Goal: Task Accomplishment & Management: Manage account settings

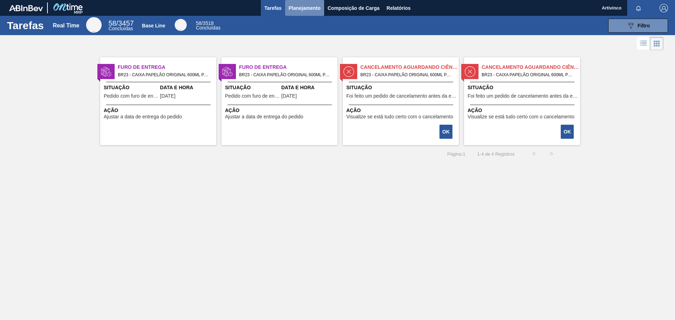
click at [306, 9] on span "Planejamento" at bounding box center [304, 8] width 32 height 8
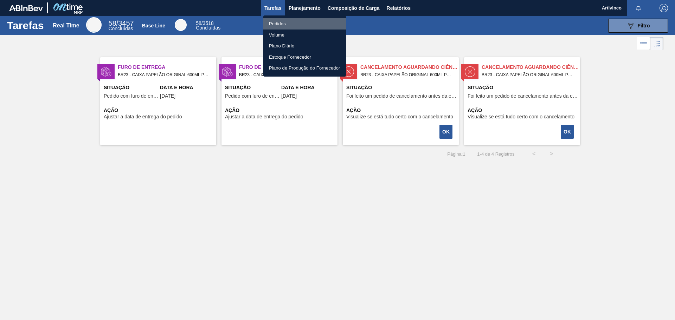
click at [273, 25] on li "Pedidos" at bounding box center [304, 23] width 83 height 11
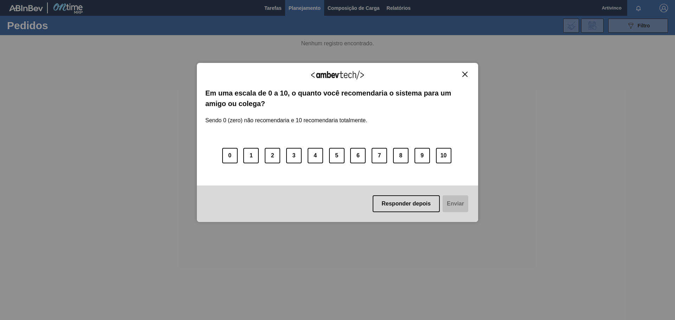
click at [463, 77] on div "Agradecemos seu feedback!" at bounding box center [337, 79] width 264 height 17
click at [465, 71] on button "Close" at bounding box center [464, 74] width 9 height 6
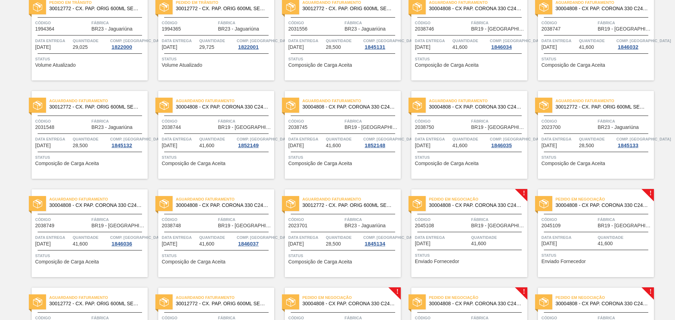
scroll to position [70, 0]
click at [462, 246] on div "Data entrega 24/10/2025" at bounding box center [442, 240] width 54 height 12
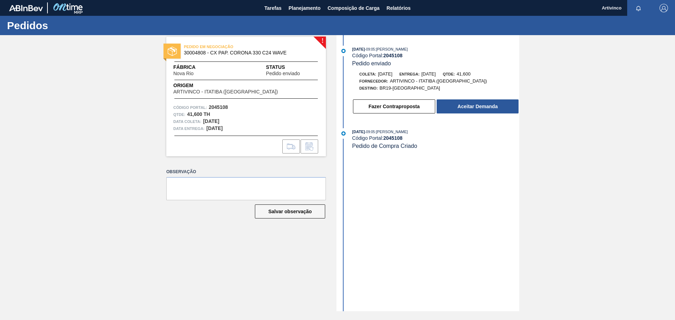
drag, startPoint x: 386, startPoint y: 128, endPoint x: 615, endPoint y: 144, distance: 229.3
click at [615, 144] on div "! PEDIDO EM NEGOCIAÇÃO 30004808 - CX PAP. CORONA 330 C24 WAVE Fábrica Nova Rio …" at bounding box center [337, 173] width 675 height 276
click at [294, 12] on span "Planejamento" at bounding box center [304, 8] width 32 height 8
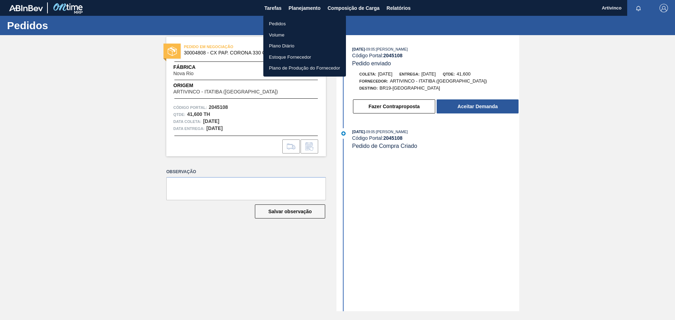
click at [284, 21] on li "Pedidos" at bounding box center [304, 23] width 83 height 11
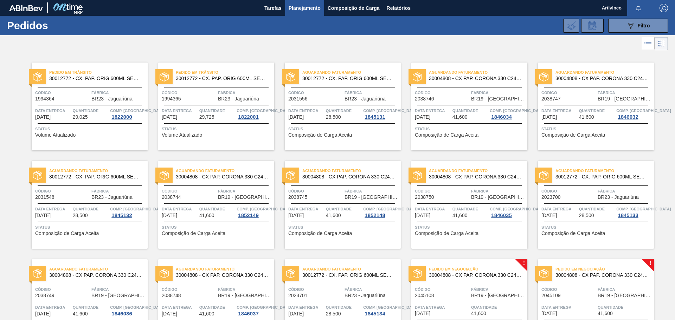
scroll to position [70, 0]
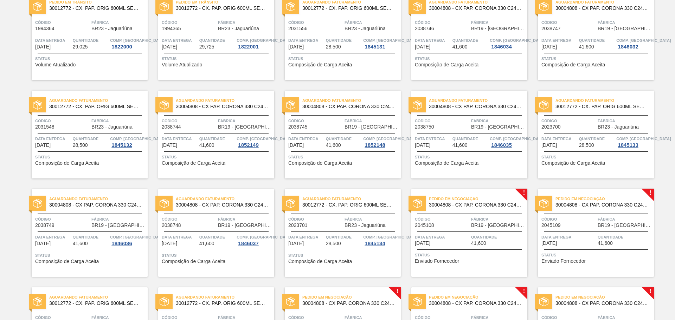
click at [358, 129] on span "BR19 - [GEOGRAPHIC_DATA]" at bounding box center [371, 126] width 54 height 5
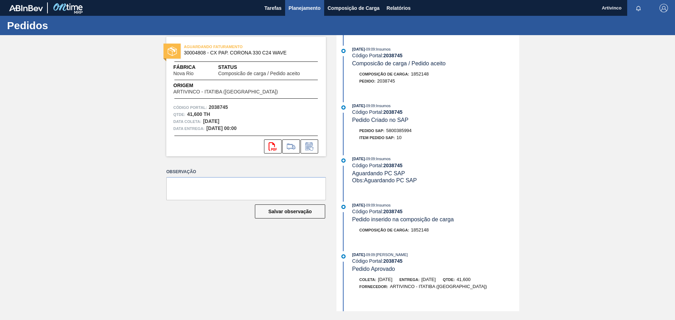
click at [301, 5] on span "Planejamento" at bounding box center [304, 8] width 32 height 8
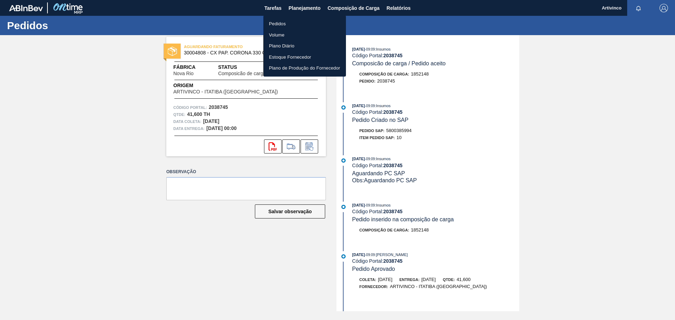
click at [272, 23] on li "Pedidos" at bounding box center [304, 23] width 83 height 11
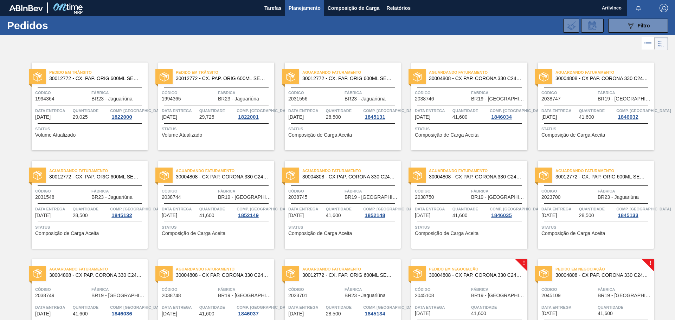
click at [211, 188] on span "Código" at bounding box center [189, 191] width 54 height 7
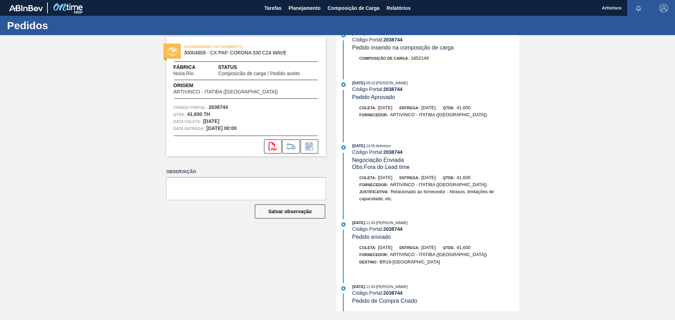
scroll to position [172, 0]
click at [275, 150] on icon "svg{fill:#ff0000}" at bounding box center [272, 146] width 8 height 8
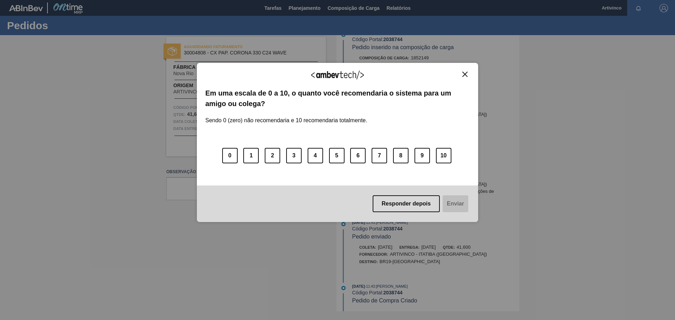
click at [466, 74] on img "Close" at bounding box center [464, 74] width 5 height 5
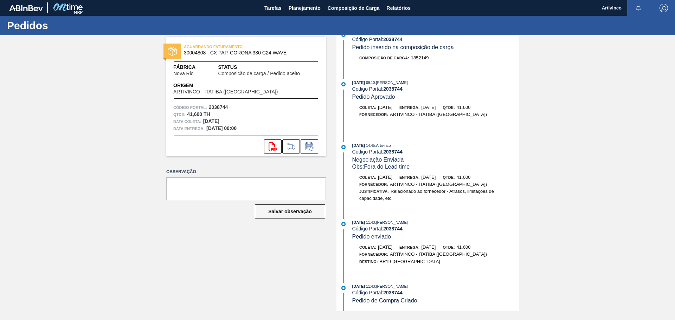
click at [461, 32] on div "Pedidos" at bounding box center [337, 25] width 675 height 19
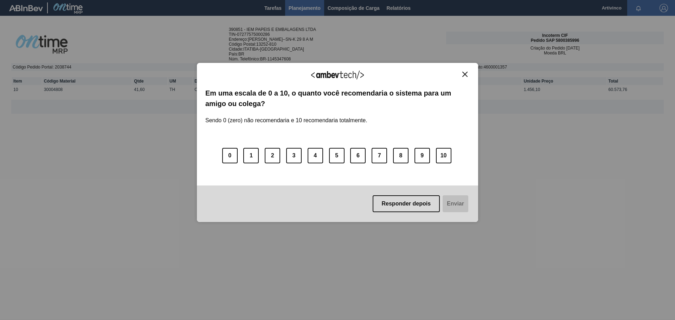
click at [465, 77] on img "Close" at bounding box center [464, 74] width 5 height 5
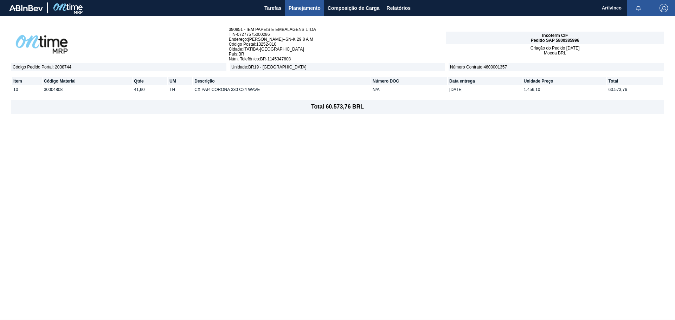
click at [306, 8] on span "Planejamento" at bounding box center [304, 8] width 32 height 8
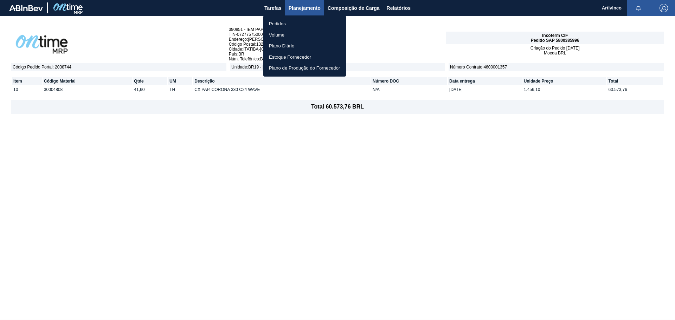
click at [273, 25] on li "Pedidos" at bounding box center [304, 23] width 83 height 11
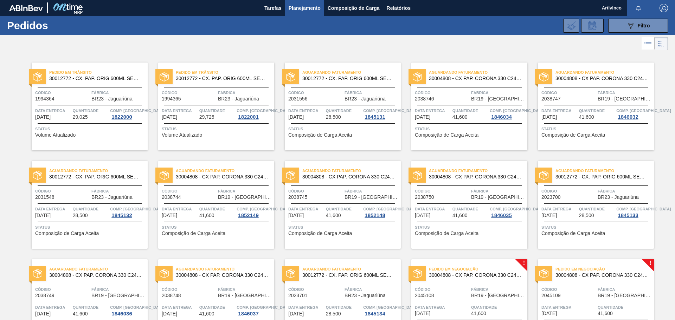
click at [342, 211] on span "Quantidade" at bounding box center [344, 209] width 36 height 7
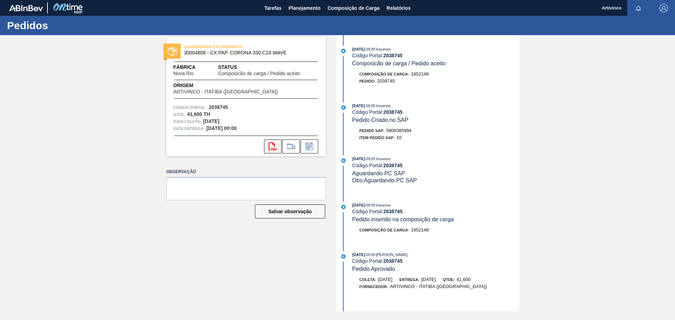
click at [271, 149] on icon "svg{fill:#ff0000}" at bounding box center [272, 146] width 8 height 8
click at [298, 9] on span "Planejamento" at bounding box center [304, 8] width 32 height 8
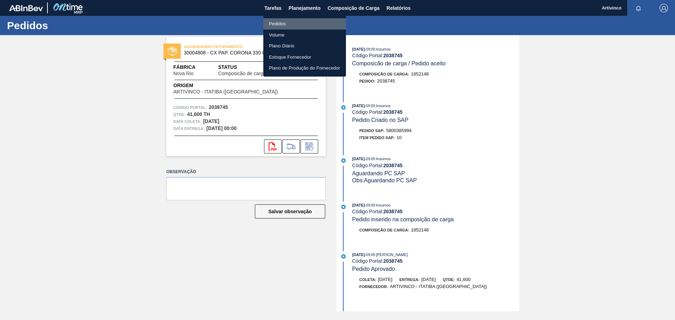
click at [278, 23] on li "Pedidos" at bounding box center [304, 23] width 83 height 11
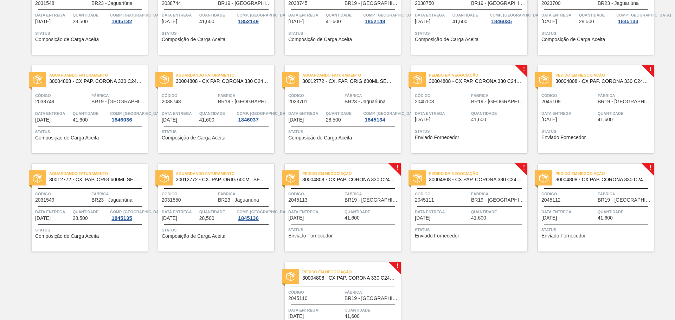
scroll to position [176, 0]
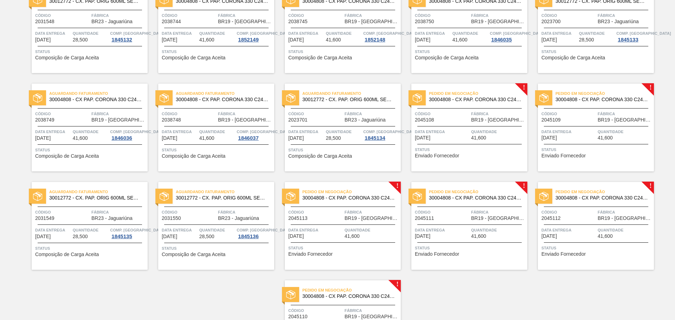
click at [444, 135] on span "Data entrega" at bounding box center [442, 131] width 54 height 7
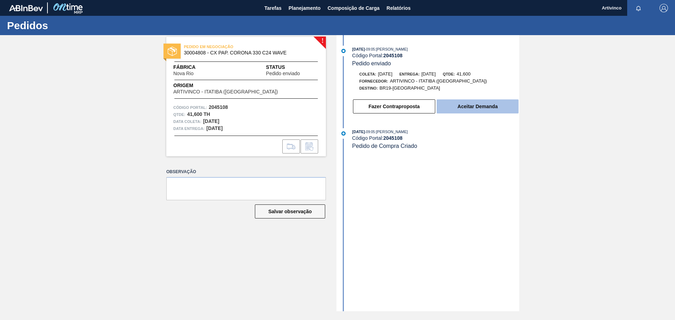
click at [485, 106] on button "Aceitar Demanda" at bounding box center [477, 106] width 82 height 14
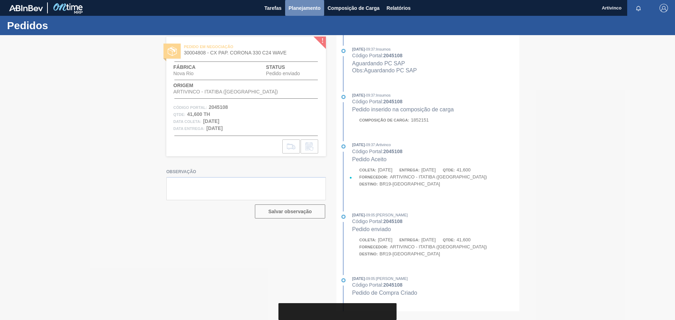
click at [309, 6] on span "Planejamento" at bounding box center [304, 8] width 32 height 8
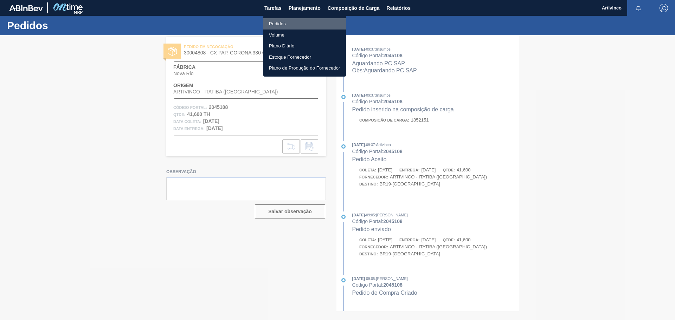
click at [273, 24] on li "Pedidos" at bounding box center [304, 23] width 83 height 11
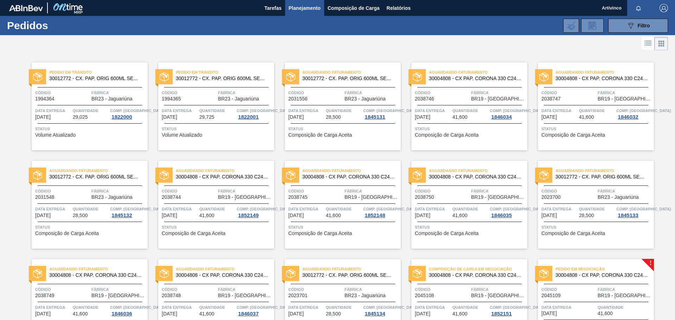
click at [597, 285] on div "Pedido em Negociação 30004808 - CX PAP. CORONA 330 C24 WAVE Código 2045109 Fábr…" at bounding box center [596, 303] width 116 height 88
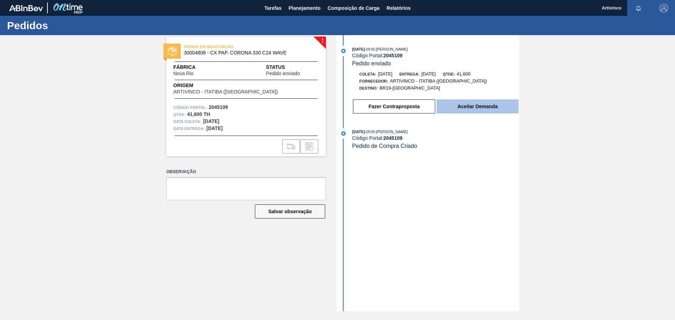
click at [467, 109] on button "Aceitar Demanda" at bounding box center [477, 106] width 82 height 14
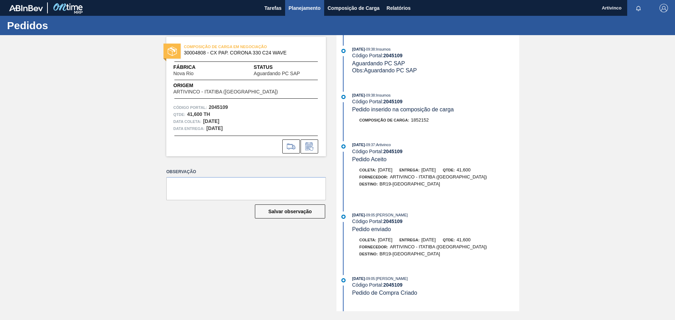
click at [311, 6] on span "Planejamento" at bounding box center [304, 8] width 32 height 8
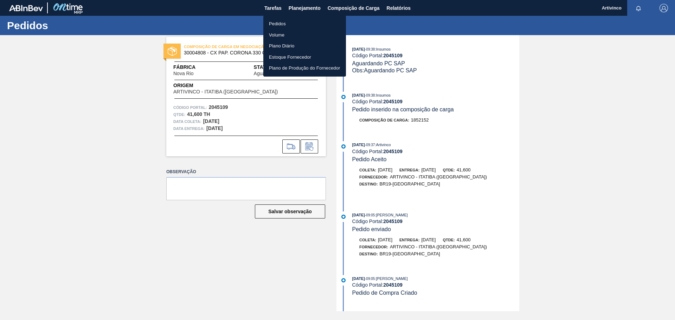
click at [274, 22] on li "Pedidos" at bounding box center [304, 23] width 83 height 11
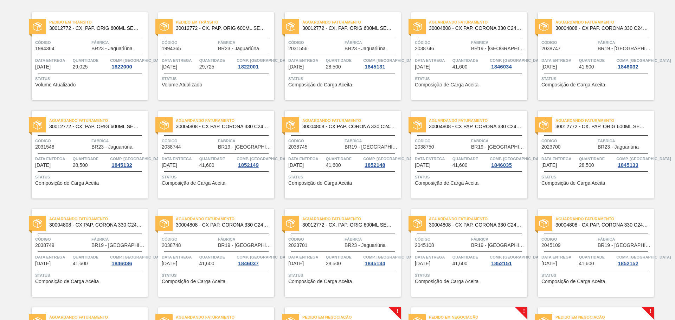
scroll to position [141, 0]
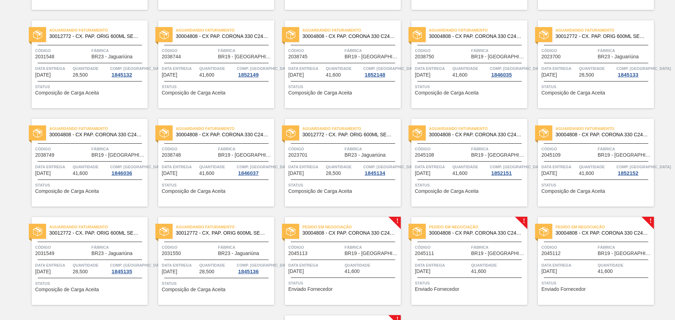
click at [430, 173] on span "24/10/2025" at bounding box center [422, 173] width 15 height 5
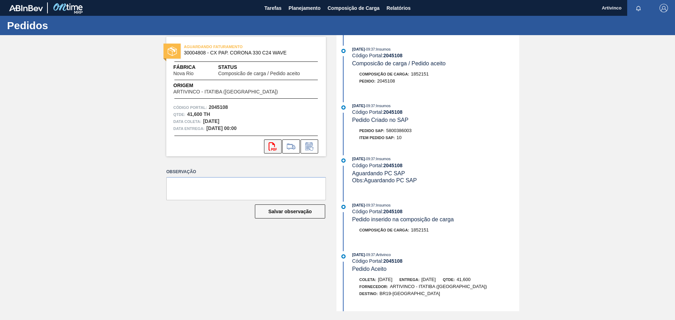
click at [271, 145] on icon "svg{fill:#ff0000}" at bounding box center [272, 146] width 8 height 8
click at [271, 143] on icon "svg{fill:#ff0000}" at bounding box center [272, 146] width 8 height 8
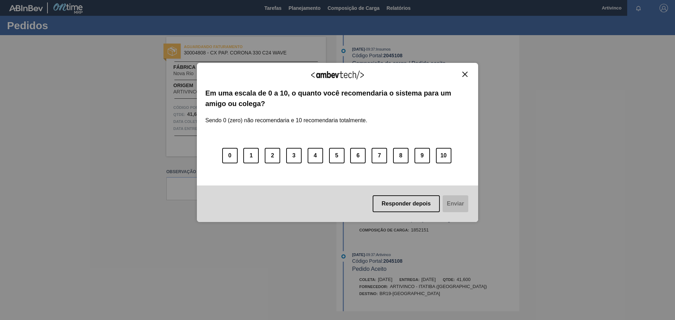
click at [467, 76] on img "Close" at bounding box center [464, 74] width 5 height 5
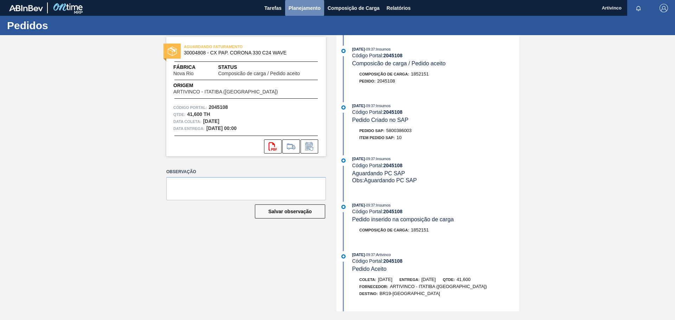
click at [299, 8] on span "Planejamento" at bounding box center [304, 8] width 32 height 8
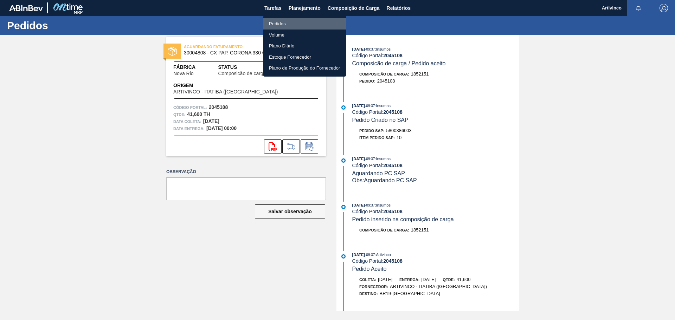
click at [278, 22] on li "Pedidos" at bounding box center [304, 23] width 83 height 11
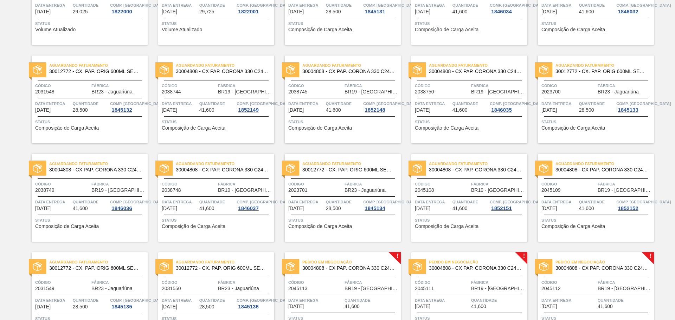
scroll to position [141, 0]
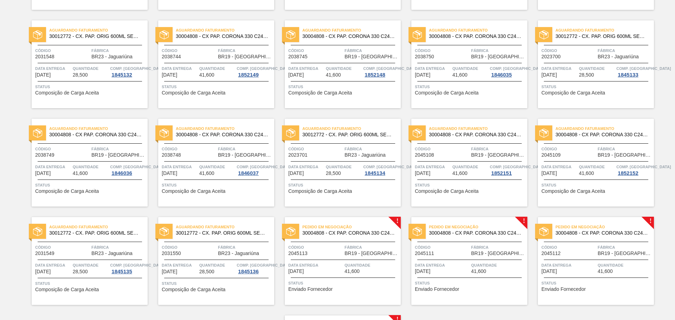
click at [594, 153] on div "Código 2045109" at bounding box center [568, 151] width 54 height 12
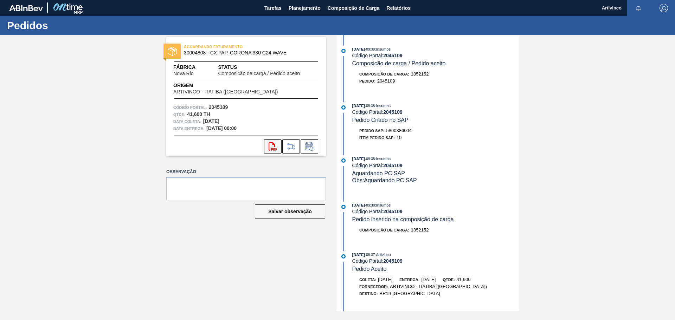
click at [272, 148] on icon "svg{fill:#ff0000}" at bounding box center [272, 146] width 8 height 8
click at [301, 7] on span "Planejamento" at bounding box center [304, 8] width 32 height 8
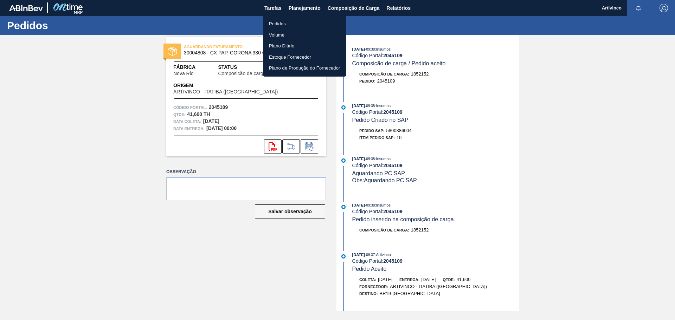
click at [281, 22] on li "Pedidos" at bounding box center [304, 23] width 83 height 11
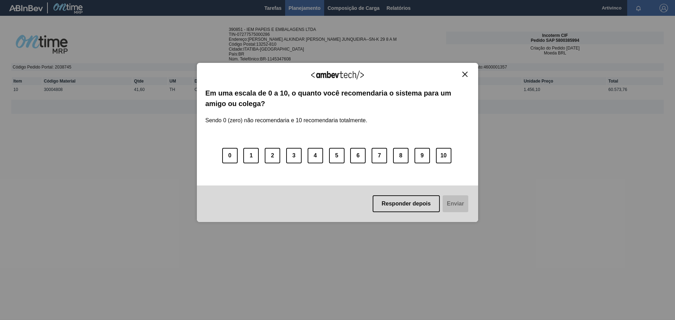
click at [462, 73] on img "Close" at bounding box center [464, 74] width 5 height 5
click at [464, 76] on img "Close" at bounding box center [464, 74] width 5 height 5
click at [467, 76] on img "Close" at bounding box center [464, 74] width 5 height 5
